Goal: Transaction & Acquisition: Purchase product/service

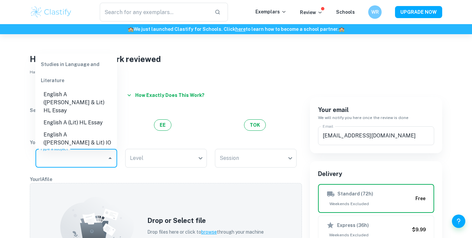
click at [57, 161] on input "Type a subject" at bounding box center [71, 158] width 66 height 13
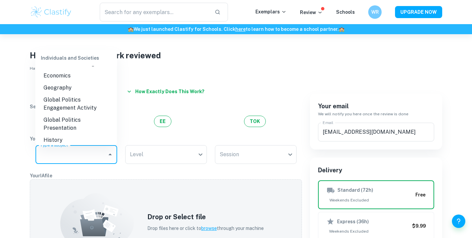
scroll to position [116, 0]
click at [73, 113] on li "Global Politics Presentation" at bounding box center [76, 123] width 82 height 20
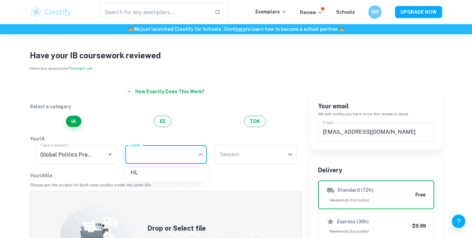
click at [146, 159] on body "We value your privacy We use cookies to enhance your browsing experience, serve…" at bounding box center [236, 149] width 472 height 238
click at [155, 175] on li "HL" at bounding box center [166, 172] width 82 height 12
click at [255, 153] on body "We value your privacy We use cookies to enhance your browsing experience, serve…" at bounding box center [236, 149] width 472 height 238
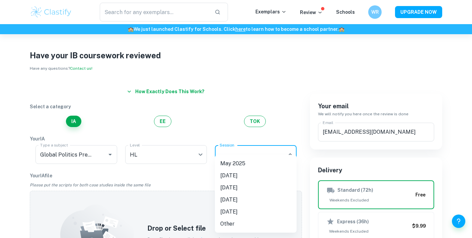
click at [243, 179] on li "[DATE]" at bounding box center [256, 175] width 82 height 12
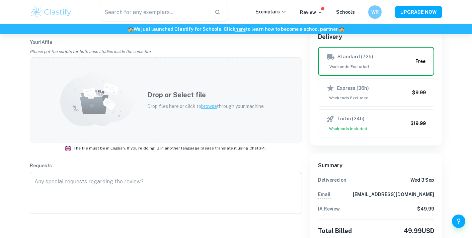
scroll to position [138, 0]
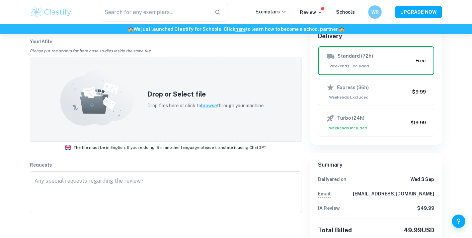
click at [398, 137] on div "Delivery Standard (72h) Weekends Excluded Free Express (36h) Weekends Excluded …" at bounding box center [376, 83] width 132 height 121
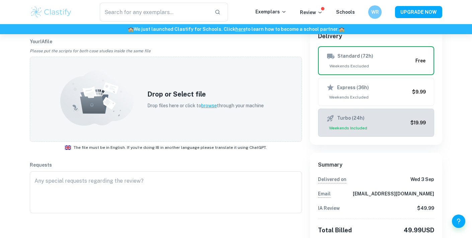
click at [398, 130] on span "Weekends Included" at bounding box center [366, 128] width 81 height 6
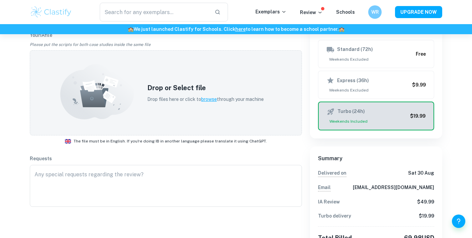
scroll to position [178, 0]
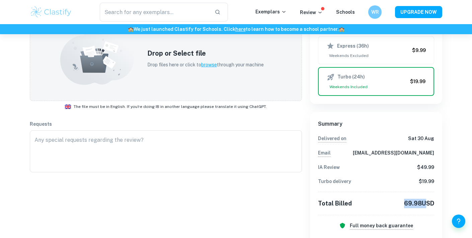
drag, startPoint x: 403, startPoint y: 203, endPoint x: 421, endPoint y: 203, distance: 18.1
click at [421, 203] on p "69.98 USD" at bounding box center [419, 202] width 30 height 9
drag, startPoint x: 419, startPoint y: 204, endPoint x: 404, endPoint y: 204, distance: 15.1
click at [404, 204] on p "69.98 USD" at bounding box center [419, 202] width 30 height 9
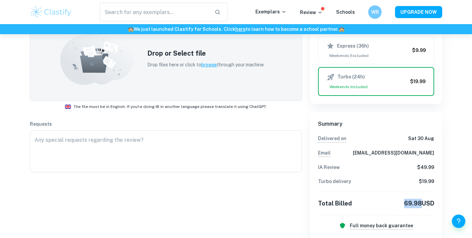
copy p "69.98"
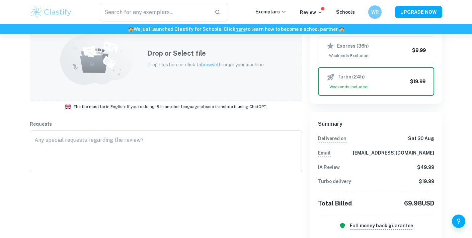
click at [164, 59] on div "Drop or Select file Drop files here or click to browse through your machine" at bounding box center [205, 58] width 133 height 36
click at [27, 116] on div "How exactly does this work? Select a category IA EE TOK Your IA Type a subject …" at bounding box center [162, 114] width 280 height 422
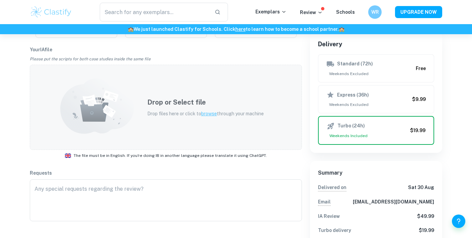
scroll to position [126, 0]
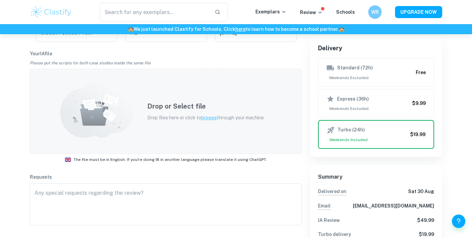
click at [211, 118] on span "browse" at bounding box center [209, 117] width 16 height 5
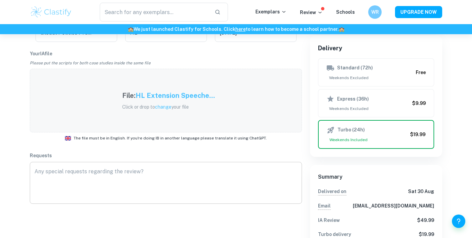
click at [91, 176] on textarea at bounding box center [165, 182] width 263 height 31
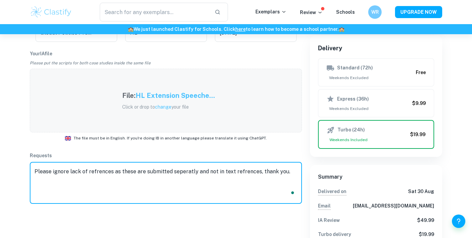
click at [91, 176] on textarea "Please ignore lack of refrences as these are submitted seperatly and not in tex…" at bounding box center [165, 182] width 263 height 31
click at [50, 171] on textarea "Please ignore lack of refrences as these are submitted seperatly and not in tex…" at bounding box center [165, 182] width 263 height 31
click at [85, 171] on textarea "Please ignore lack of refrences as these are submitted seperatly and not in tex…" at bounding box center [165, 182] width 263 height 31
click at [286, 170] on textarea "Please ignore lack of refrences as these are submitted seperatly and not in tex…" at bounding box center [165, 182] width 263 height 31
click at [295, 171] on textarea "Please ignore lack of references as these are submitted separately and not in-t…" at bounding box center [165, 182] width 263 height 31
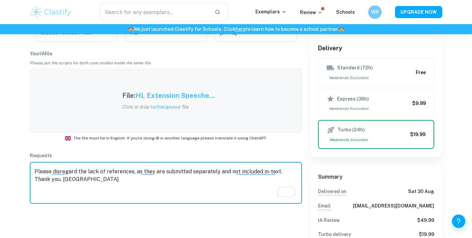
drag, startPoint x: 88, startPoint y: 179, endPoint x: 47, endPoint y: 180, distance: 40.5
click at [47, 180] on textarea "Please disregard the lack of references, as they are submitted separately and n…" at bounding box center [165, 182] width 263 height 31
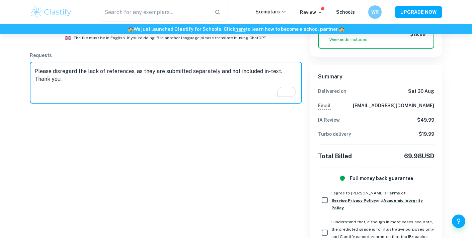
scroll to position [266, 0]
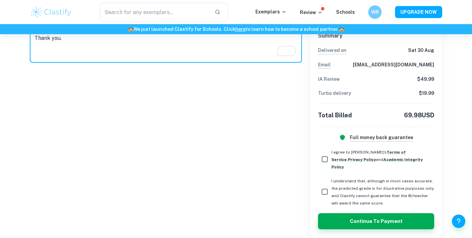
type textarea "Please disregard the lack of references, as they are submitted separately and n…"
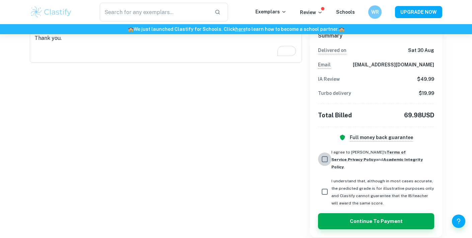
click at [325, 152] on input "I agree to [PERSON_NAME]'s Terms of Service , Privacy Policy and Academic Integ…" at bounding box center [324, 158] width 13 height 13
checkbox input "true"
click at [330, 185] on input "I understand that, although in most cases accurate, the predicted grade is for …" at bounding box center [324, 191] width 13 height 13
checkbox input "true"
click at [346, 214] on button "Continue to Payment" at bounding box center [376, 221] width 116 height 16
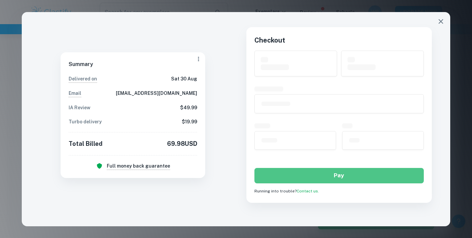
click at [268, 118] on div "Checkout Pay Running into trouble? Contact us." at bounding box center [338, 114] width 185 height 175
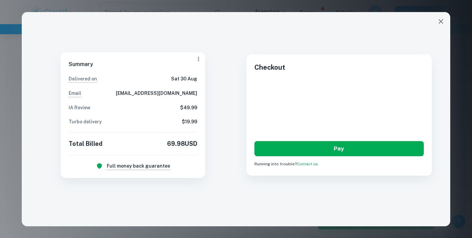
click at [300, 147] on button "Pay" at bounding box center [338, 148] width 169 height 15
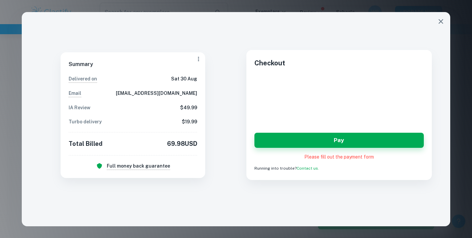
click at [304, 130] on div "Checkout Pay Please fill out the payment form Running into trouble? Contact us." at bounding box center [338, 115] width 185 height 130
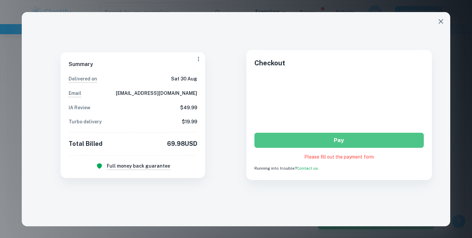
click at [301, 140] on button "Pay" at bounding box center [338, 140] width 169 height 15
